Goal: Navigation & Orientation: Find specific page/section

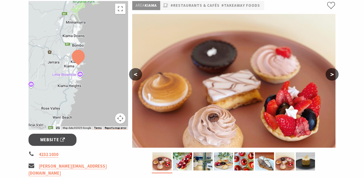
scroll to position [100, 0]
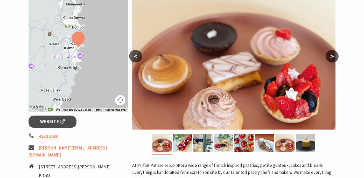
click at [333, 59] on button ">" at bounding box center [331, 56] width 13 height 12
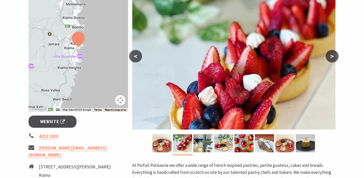
click at [333, 59] on button ">" at bounding box center [331, 56] width 13 height 12
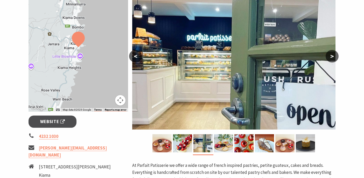
click at [333, 59] on button ">" at bounding box center [331, 56] width 13 height 12
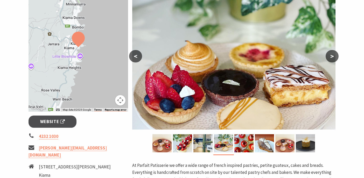
click at [333, 59] on button ">" at bounding box center [331, 56] width 13 height 12
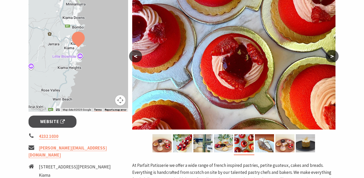
click at [333, 59] on button ">" at bounding box center [331, 56] width 13 height 12
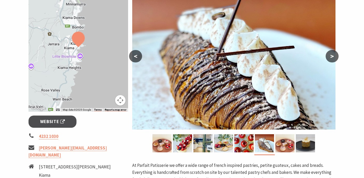
click at [333, 58] on button ">" at bounding box center [331, 56] width 13 height 12
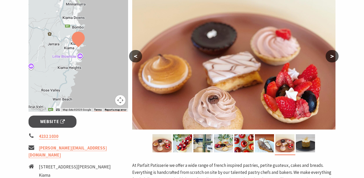
click at [333, 57] on button ">" at bounding box center [331, 56] width 13 height 12
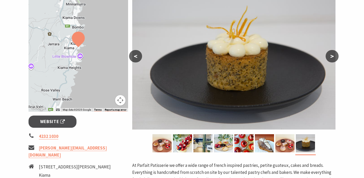
click at [333, 56] on button ">" at bounding box center [331, 56] width 13 height 12
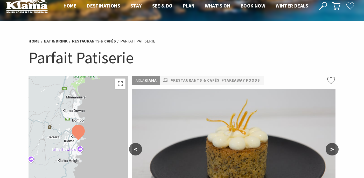
scroll to position [0, 0]
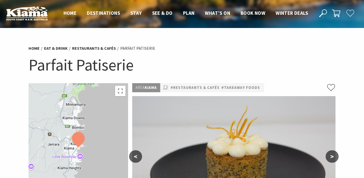
click at [42, 15] on img at bounding box center [26, 13] width 41 height 14
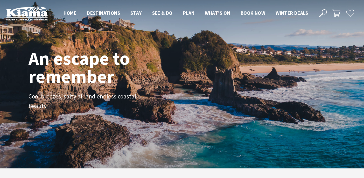
scroll to position [80, 360]
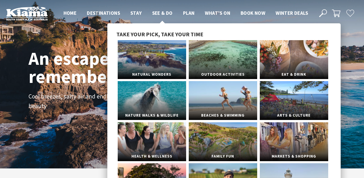
click at [162, 14] on span "See & Do" at bounding box center [162, 13] width 20 height 6
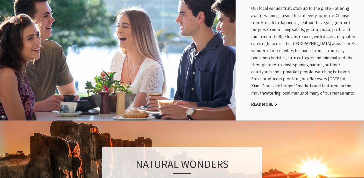
scroll to position [269, 0]
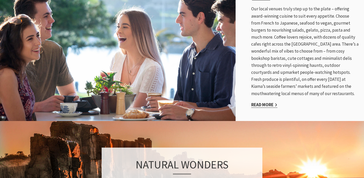
click at [263, 104] on link "Read More" at bounding box center [264, 105] width 26 height 6
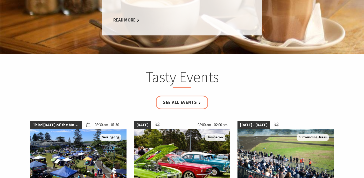
scroll to position [485, 0]
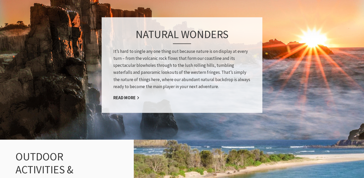
scroll to position [398, 0]
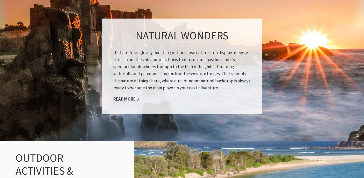
click at [130, 100] on link "Read More" at bounding box center [126, 99] width 26 height 6
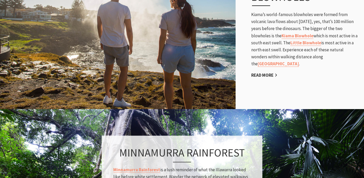
scroll to position [322, 0]
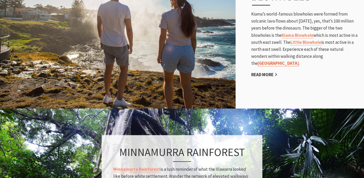
click at [259, 64] on link "[GEOGRAPHIC_DATA]" at bounding box center [278, 63] width 41 height 6
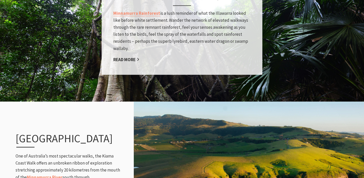
scroll to position [478, 0]
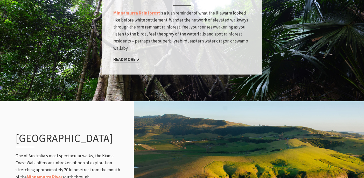
click at [128, 61] on link "Read More" at bounding box center [126, 59] width 26 height 6
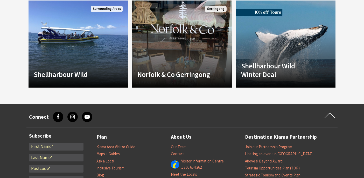
scroll to position [481, 0]
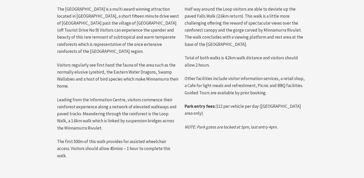
scroll to position [287, 0]
